Goal: Task Accomplishment & Management: Manage account settings

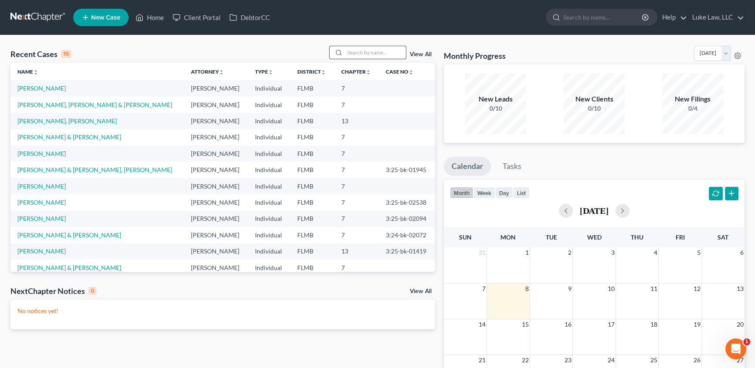
click at [369, 51] on input "search" at bounding box center [375, 52] width 61 height 13
type input "[PERSON_NAME]"
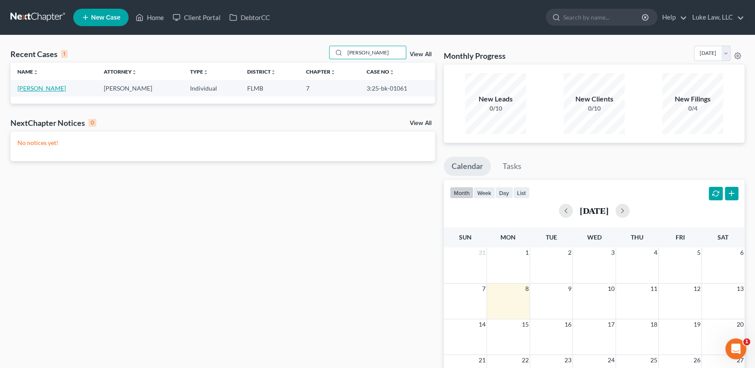
click at [40, 89] on link "[PERSON_NAME]" at bounding box center [41, 88] width 48 height 7
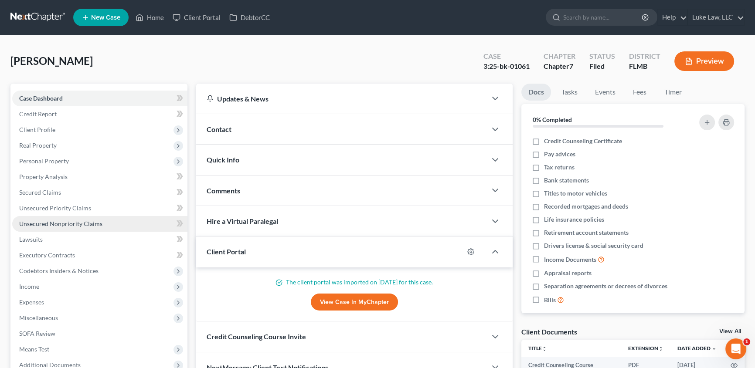
click at [86, 224] on span "Unsecured Nonpriority Claims" at bounding box center [60, 223] width 83 height 7
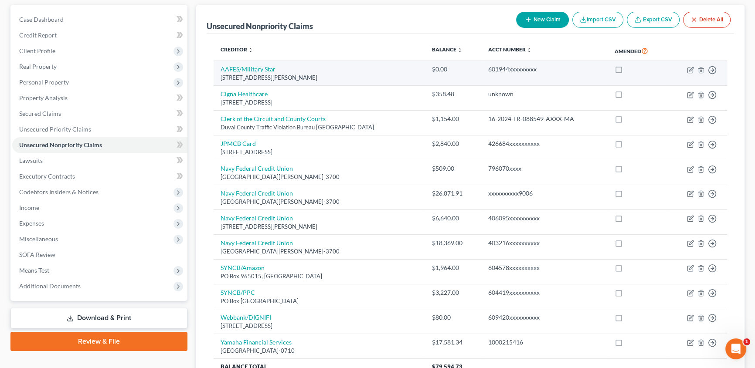
scroll to position [63, 0]
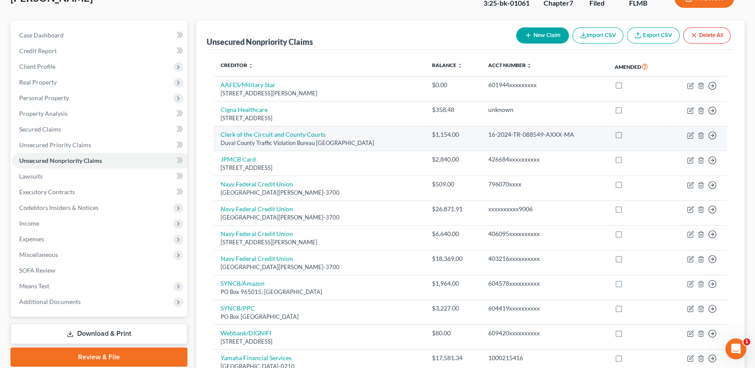
click at [360, 141] on div "Duval County Traffic Violation Bureau [GEOGRAPHIC_DATA]" at bounding box center [318, 143] width 197 height 8
click at [575, 142] on td "16-2024-TR-088549-AXXX-MA" at bounding box center [544, 138] width 126 height 25
click at [689, 135] on icon "button" at bounding box center [690, 135] width 7 height 7
select select "9"
select select "14"
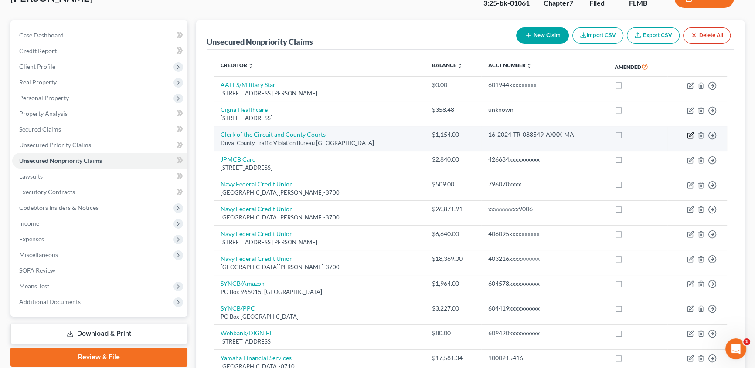
select select "0"
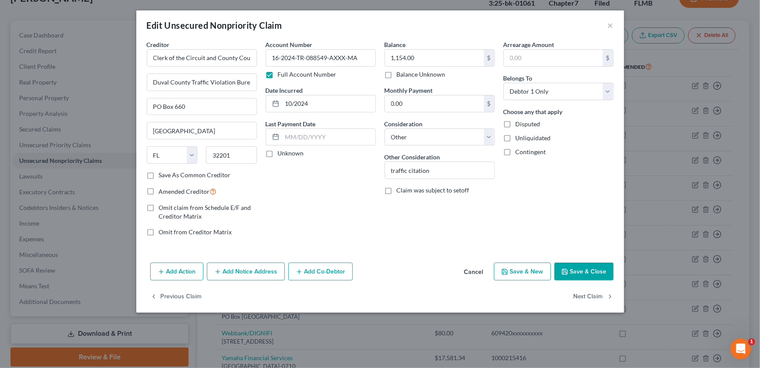
click at [581, 272] on button "Save & Close" at bounding box center [584, 272] width 59 height 18
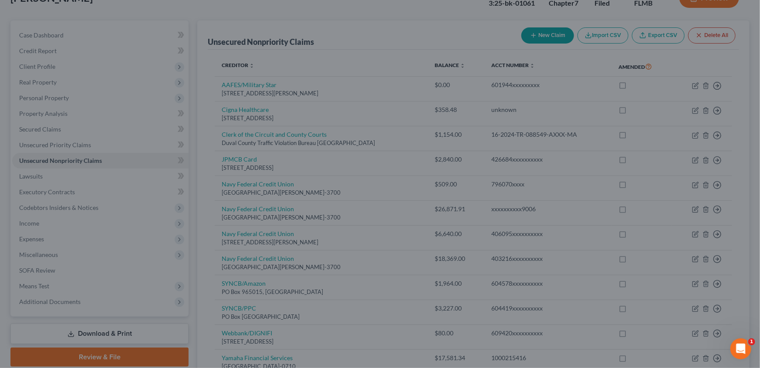
type input "0"
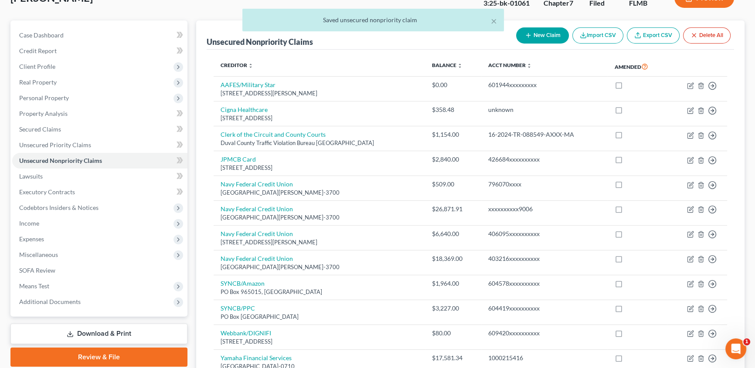
click at [193, 169] on div "Unsecured Nonpriority Claims New Claim Import CSV Export CSV Delete All Credito…" at bounding box center [470, 227] width 557 height 415
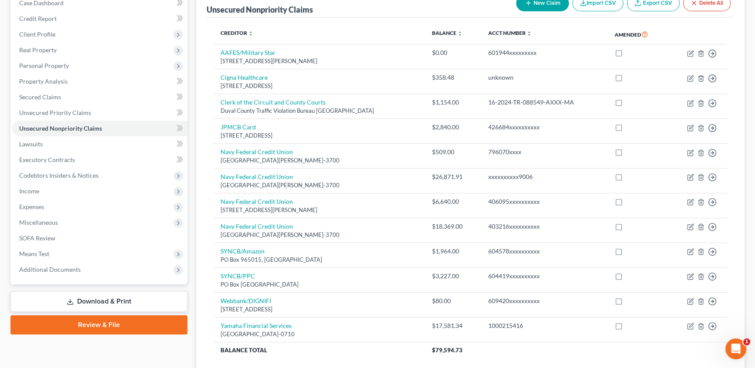
scroll to position [95, 0]
